Goal: Task Accomplishment & Management: Complete application form

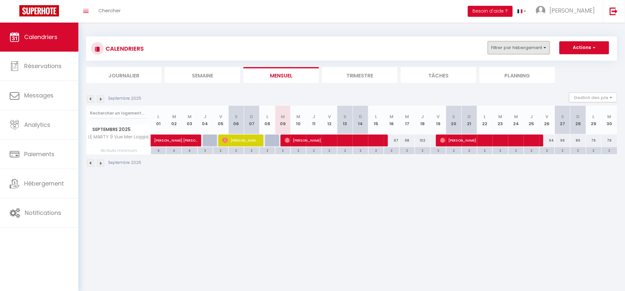
click at [512, 46] on button "Filtrer par hébergement" at bounding box center [519, 47] width 62 height 13
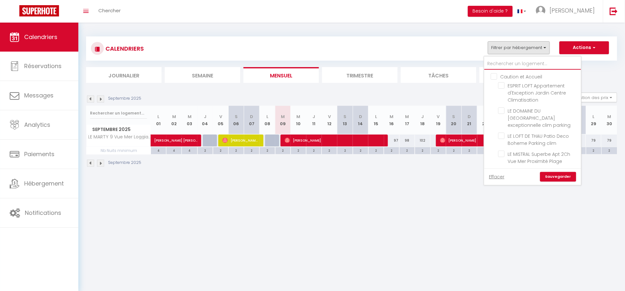
click at [498, 64] on input "text" at bounding box center [533, 64] width 97 height 12
type input "m"
checkbox input "false"
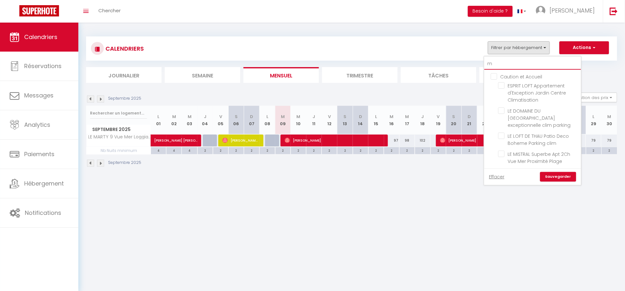
checkbox input "false"
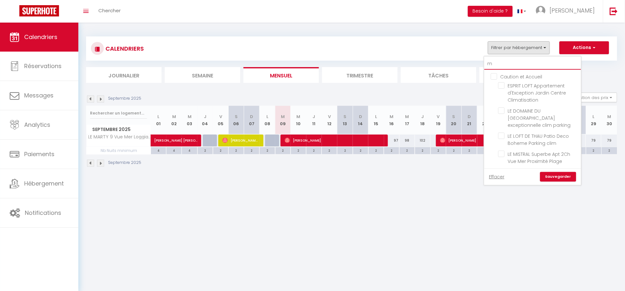
checkbox input "false"
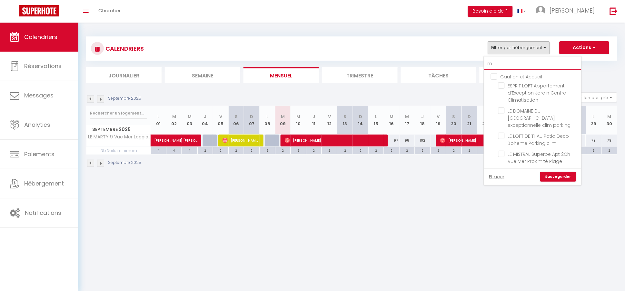
checkbox input "false"
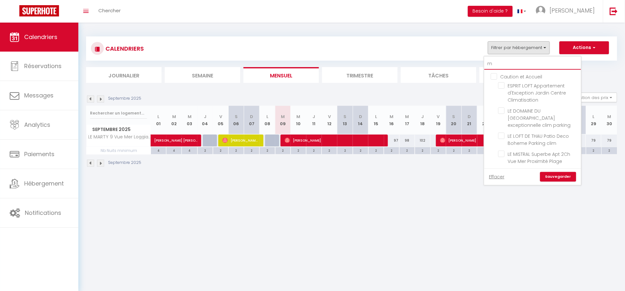
checkbox input "false"
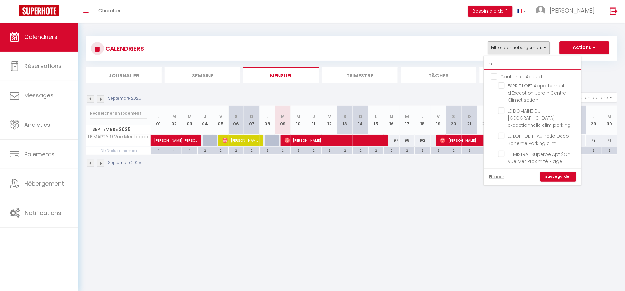
checkbox input "false"
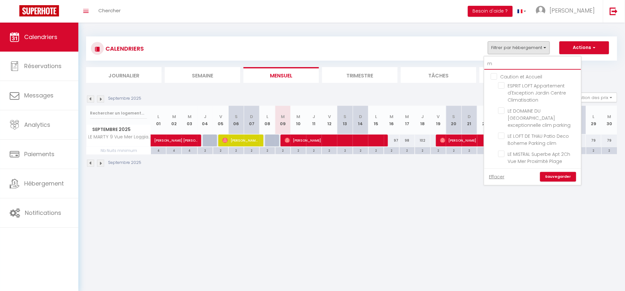
checkbox input "false"
type input "mi"
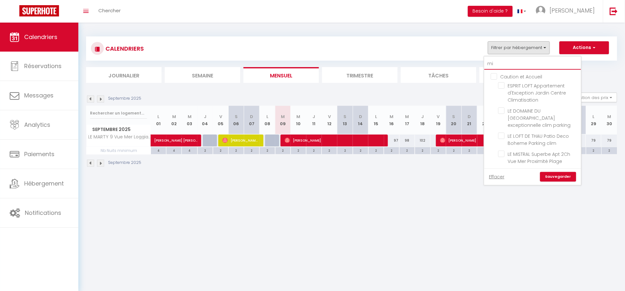
checkbox input "false"
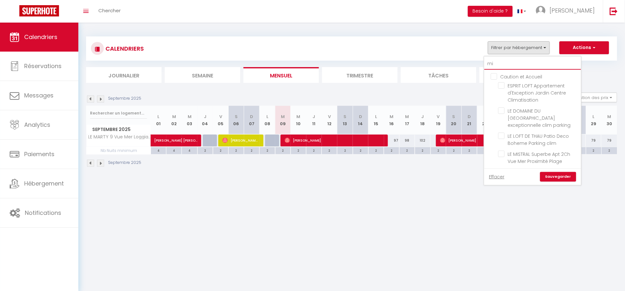
type input "mis"
checkbox input "false"
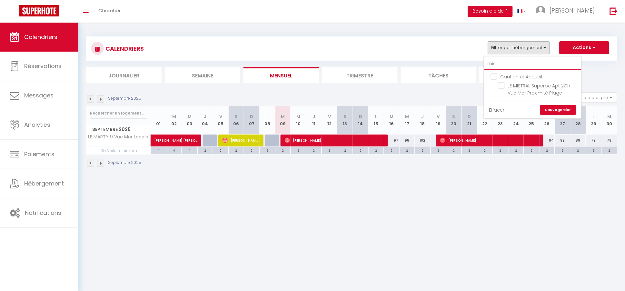
type input "mist"
checkbox input "false"
type input "mistr"
checkbox input "false"
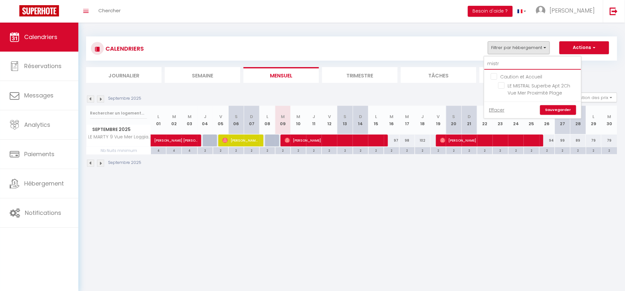
checkbox input "false"
type input "mistr"
click at [504, 87] on input "LE MISTRAL Superbe Apt 2Ch Vue Mer Proximité Plage" at bounding box center [538, 85] width 81 height 6
checkbox input "true"
click at [556, 107] on link "Sauvegarder" at bounding box center [558, 110] width 36 height 10
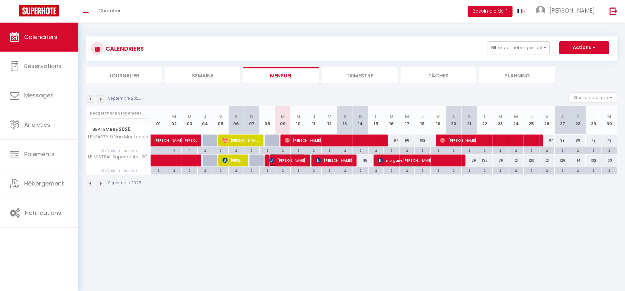
click at [284, 163] on span "[PERSON_NAME]" at bounding box center [287, 160] width 36 height 12
select select "OK"
select select "KO"
select select "0"
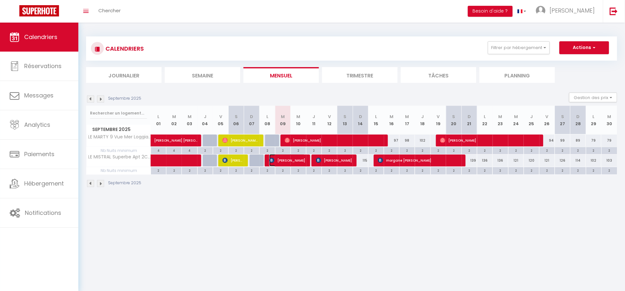
select select "1"
select select
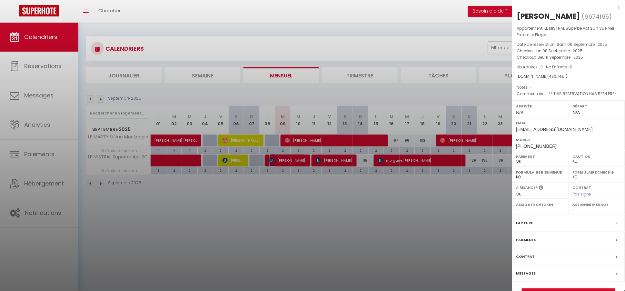
select select "23397"
select select "22350"
click at [554, 289] on link "Détails de la réservation" at bounding box center [568, 293] width 93 height 8
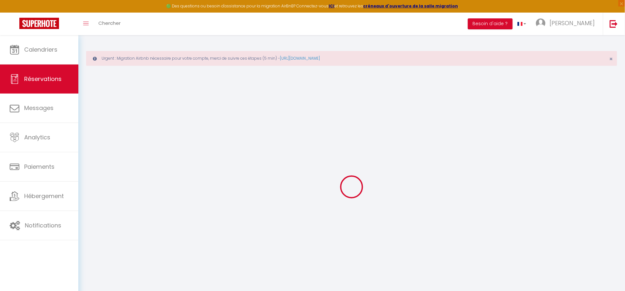
type input "[PERSON_NAME]"
type input "Spee"
type input "[EMAIL_ADDRESS][DOMAIN_NAME]"
type input "[PHONE_NUMBER]"
type input "50668"
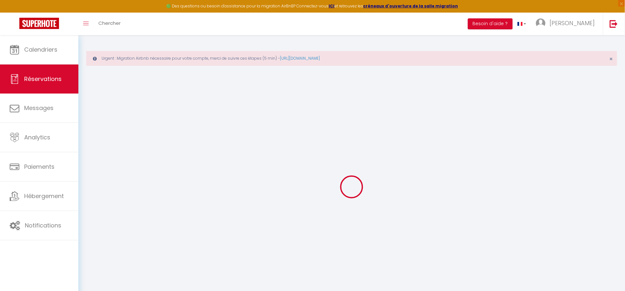
type input "Neusser Wall 38"
type input "[GEOGRAPHIC_DATA]"
select select "DE"
type input "20"
type input "70.31"
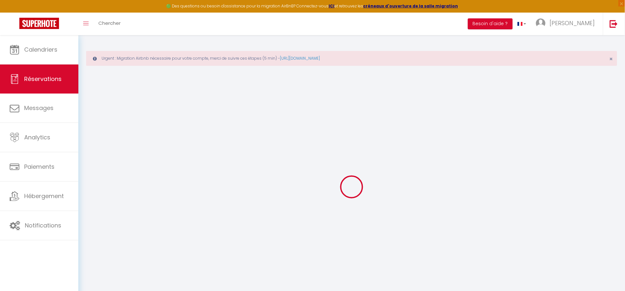
type input "6.11"
select select "58900"
select select "1"
select select
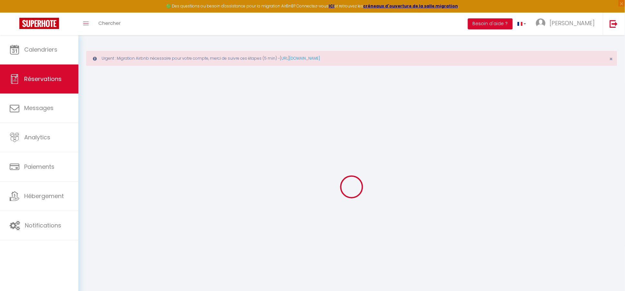
type input "3"
select select "12"
select select
type input "353.6"
checkbox input "false"
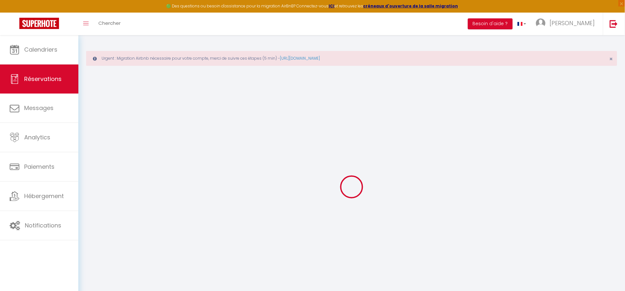
type input "0"
select select "2"
type input "40"
type input "20"
type input "0"
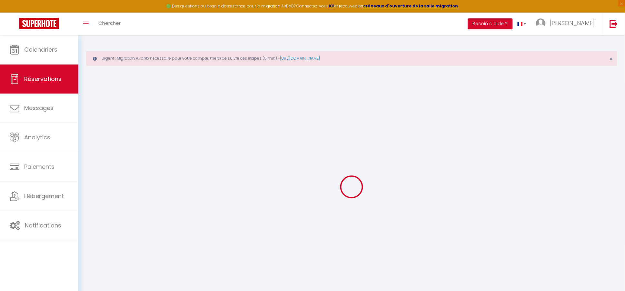
select select
select select "14"
checkbox input "false"
select select
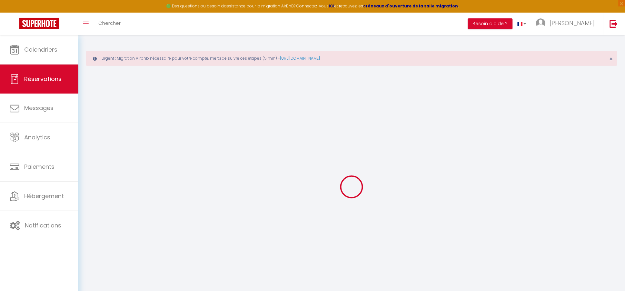
select select
checkbox input "false"
select select
checkbox input "false"
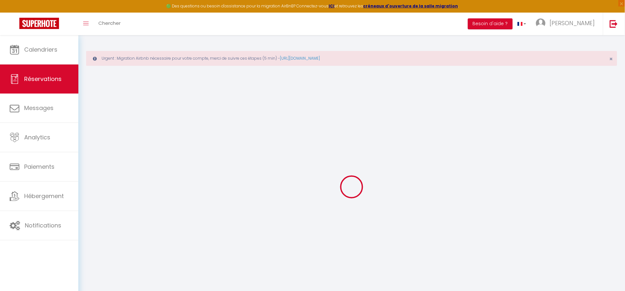
type textarea "** THIS RESERVATION HAS BEEN PRE-PAID ** BOOKING NOTE : Payment charge is EUR 6…"
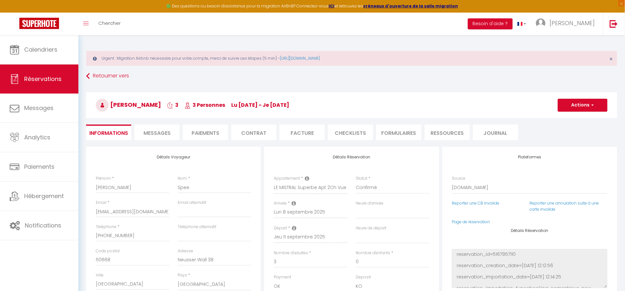
type input "40"
type input "23.14"
select select
checkbox input "false"
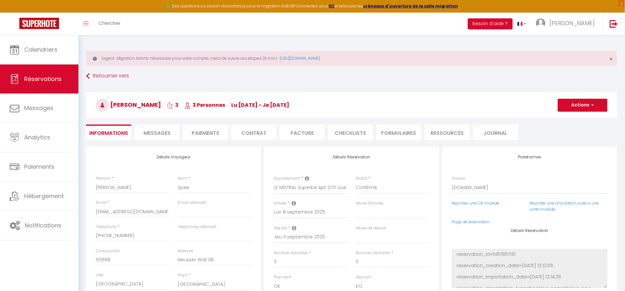
select select
click at [156, 135] on span "Messages" at bounding box center [157, 132] width 27 height 7
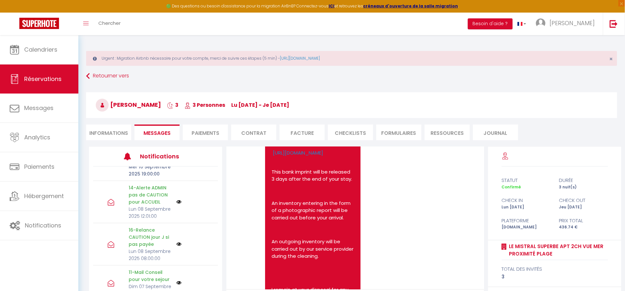
scroll to position [1058, 0]
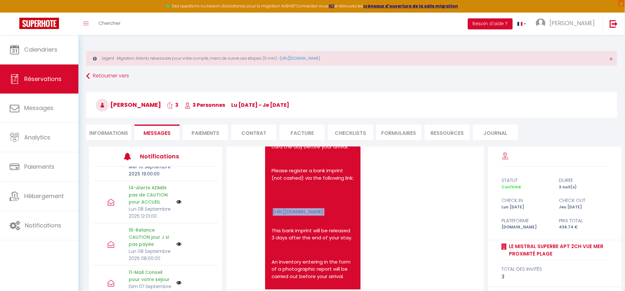
drag, startPoint x: 309, startPoint y: 248, endPoint x: 269, endPoint y: 241, distance: 41.3
click at [269, 241] on div "Hello, You have booked our accommodation: LE MISTRAL Superbe Apt 2Ch Vue Mer Pr…" at bounding box center [313, 178] width 96 height 520
copy p "[URL][DOMAIN_NAME]"
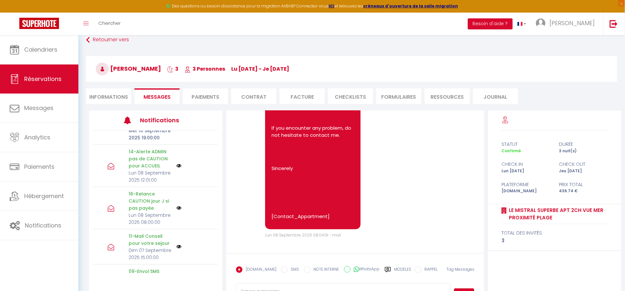
scroll to position [63, 0]
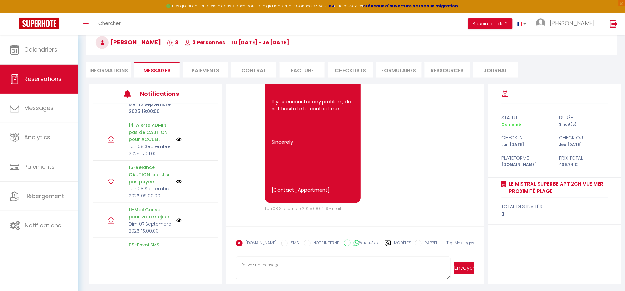
click at [344, 241] on input "WhatsApp" at bounding box center [347, 243] width 6 height 6
radio input "true"
radio input "false"
click at [289, 262] on textarea at bounding box center [343, 268] width 215 height 23
type textarea "c"
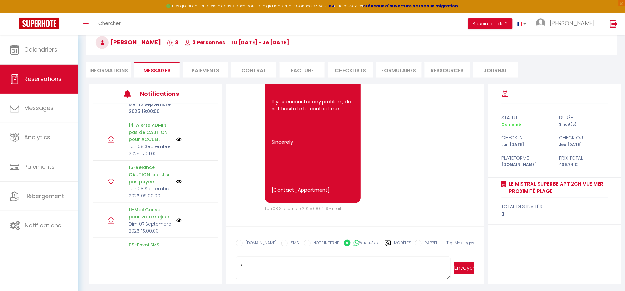
click at [465, 268] on button "Envoyer" at bounding box center [464, 268] width 20 height 12
click at [116, 67] on li "Informations" at bounding box center [108, 70] width 45 height 16
select select
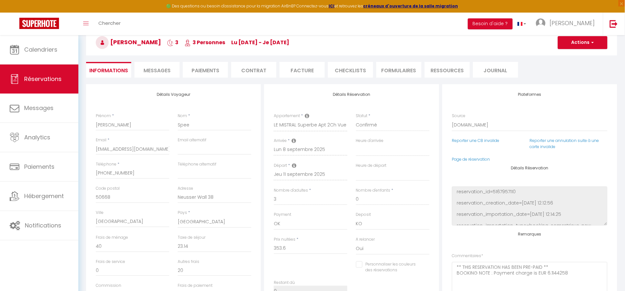
select select
checkbox input "false"
select select
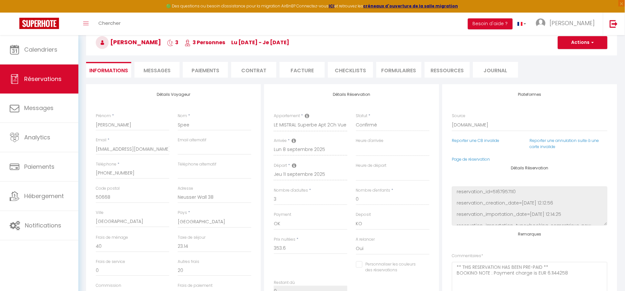
checkbox input "false"
select select
checkbox input "false"
select select
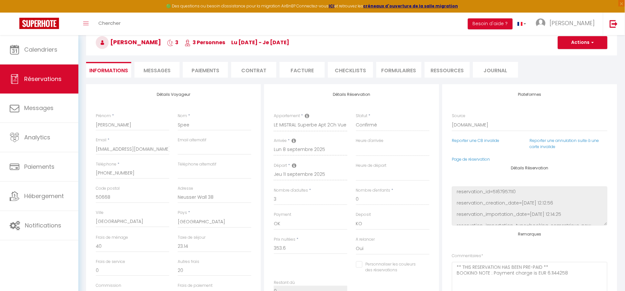
select select
checkbox input "false"
select select
checkbox input "false"
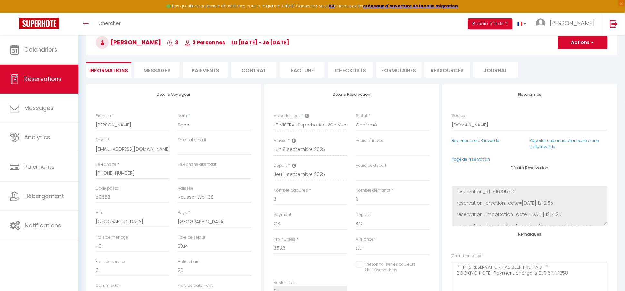
select select
checkbox input "false"
select select
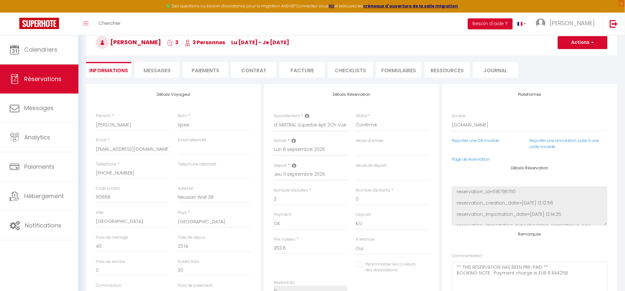
checkbox input "false"
select select
checkbox input "false"
select select
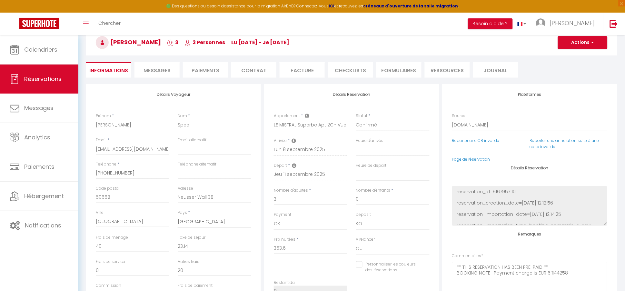
select select
checkbox input "false"
select select
checkbox input "false"
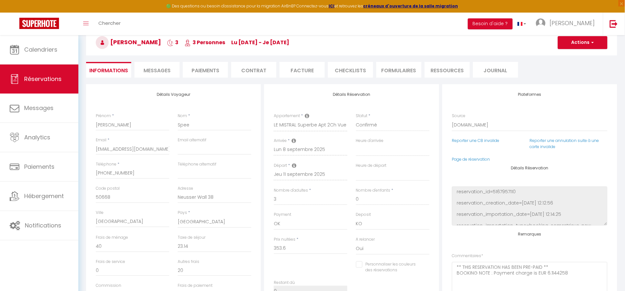
select select
checkbox input "false"
click at [147, 67] on span "Messages" at bounding box center [157, 70] width 27 height 7
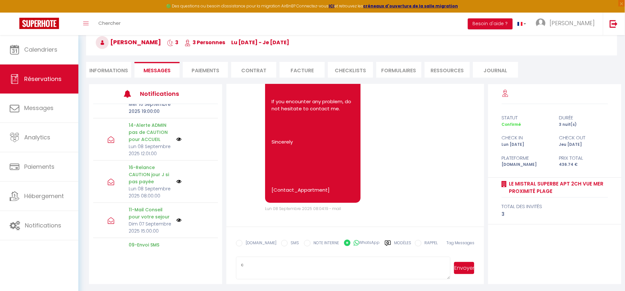
click at [257, 267] on textarea "c" at bounding box center [343, 268] width 215 height 23
click at [466, 269] on button "Envoyer" at bounding box center [464, 268] width 20 height 12
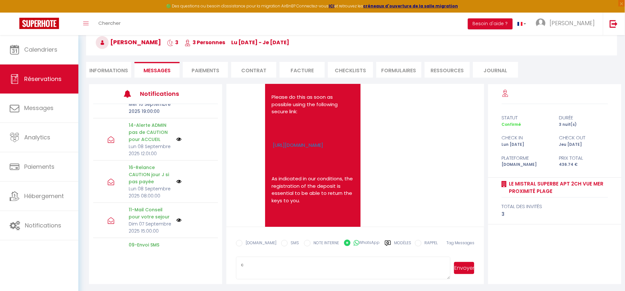
scroll to position [2998, 0]
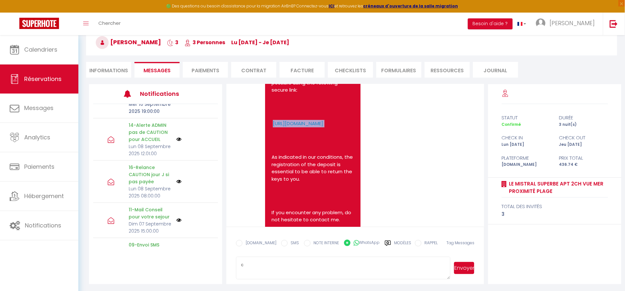
drag, startPoint x: 310, startPoint y: 132, endPoint x: 270, endPoint y: 124, distance: 41.1
click at [270, 124] on div "Hello, For your arrival [DATE] in our accommodation at [GEOGRAPHIC_DATA] The de…" at bounding box center [313, 138] width 96 height 352
copy p "[URL][DOMAIN_NAME]"
click at [304, 122] on link "[URL][DOMAIN_NAME]" at bounding box center [298, 123] width 50 height 7
click at [256, 262] on textarea "c" at bounding box center [343, 268] width 215 height 23
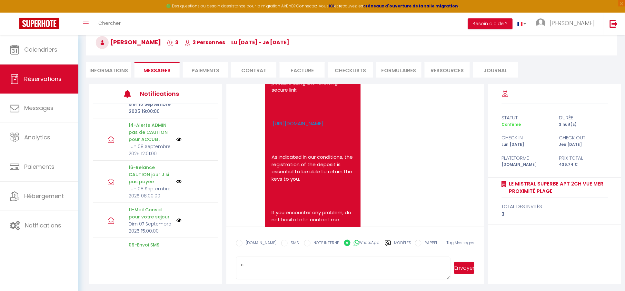
click at [250, 263] on textarea "c" at bounding box center [343, 268] width 215 height 23
click at [240, 242] on input "EMAIL" at bounding box center [239, 243] width 6 height 6
radio input "true"
radio input "false"
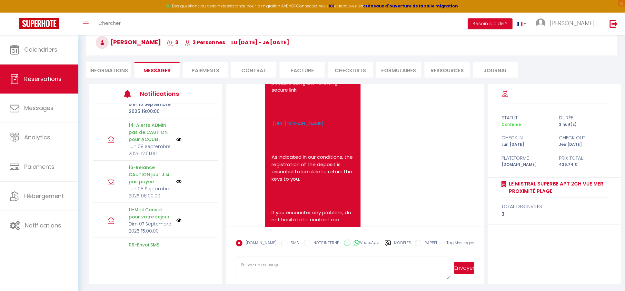
click at [257, 262] on textarea at bounding box center [343, 268] width 215 height 23
paste textarea "hello, I hope your stay is going well in [GEOGRAPHIC_DATA]. Your deposit for en…"
type textarea "hello, I hope your stay is going well in [GEOGRAPHIC_DATA]. Your deposit for en…"
click at [467, 268] on button "Envoyer" at bounding box center [464, 268] width 20 height 12
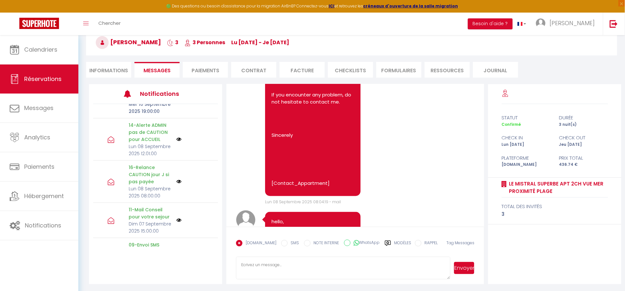
scroll to position [3234, 0]
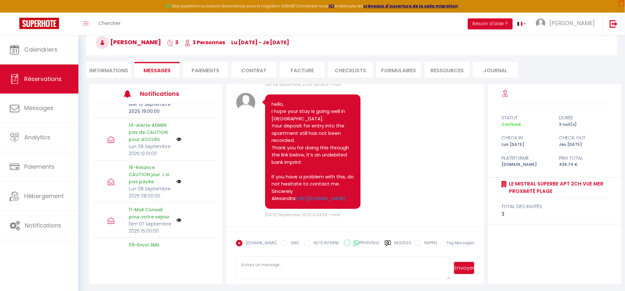
click at [281, 243] on input "SMS" at bounding box center [284, 243] width 6 height 6
radio input "true"
radio input "false"
click at [249, 269] on textarea at bounding box center [343, 268] width 215 height 23
click at [254, 266] on textarea at bounding box center [343, 268] width 215 height 23
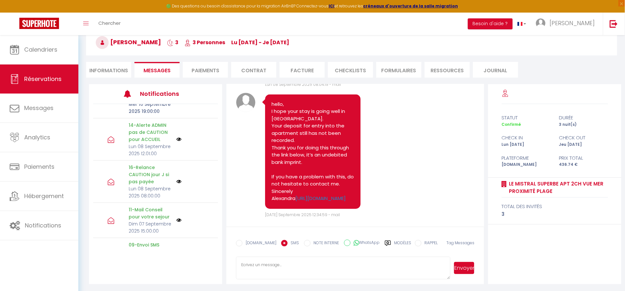
paste textarea "Votre caution pour l'entrée dans l'appartement n'a toujours pas été enregistrée."
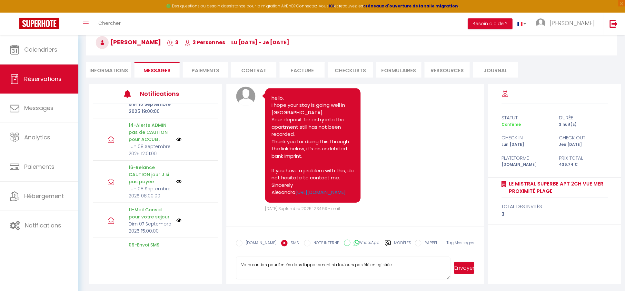
scroll to position [3268, 0]
drag, startPoint x: 309, startPoint y: 192, endPoint x: 271, endPoint y: 183, distance: 38.8
click at [271, 183] on div "hello, I hope your stay is going well in [GEOGRAPHIC_DATA]. Your deposit for en…" at bounding box center [313, 145] width 96 height 115
copy link "[URL][DOMAIN_NAME]"
click at [415, 266] on textarea "Votre caution pour l'entrée dans l'appartement n'a toujours pas été enregistrée." at bounding box center [343, 268] width 215 height 23
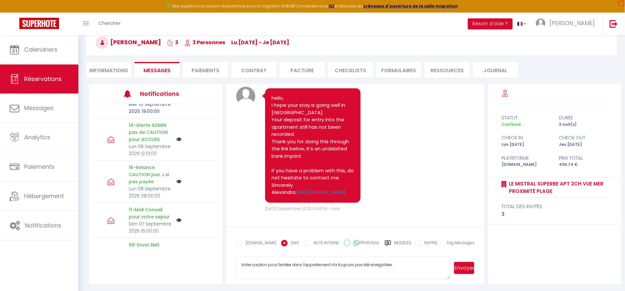
paste textarea "[URL][DOMAIN_NAME]"
type textarea "Votre caution pour l'entrée dans l'appartement n'a toujours pas été enregistrée…"
click at [467, 270] on button "Envoyer" at bounding box center [464, 268] width 20 height 12
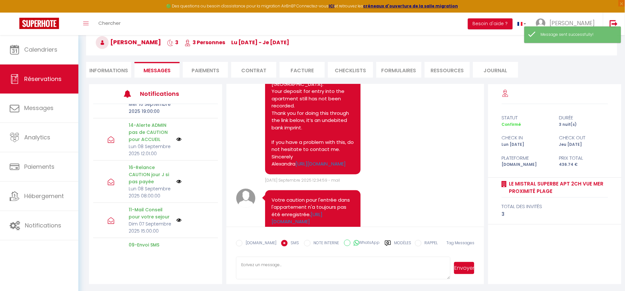
scroll to position [3327, 0]
